Goal: Navigation & Orientation: Find specific page/section

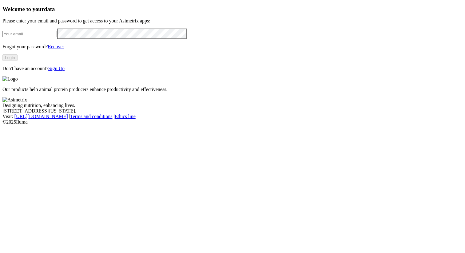
click at [57, 37] on input "email" at bounding box center [29, 34] width 54 height 6
click at [2, 125] on com-1password-button at bounding box center [2, 125] width 0 height 0
type input "alexander.alzate.quintero@asimetrix.co"
click at [18, 61] on button "Login" at bounding box center [9, 57] width 15 height 6
